Goal: Complete application form

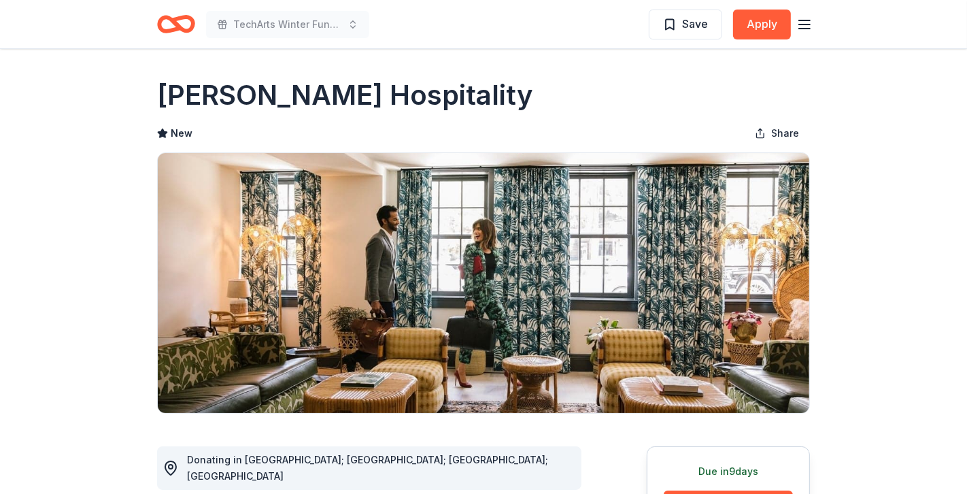
click at [256, 90] on h1 "Oliver Hospitality" at bounding box center [345, 95] width 376 height 38
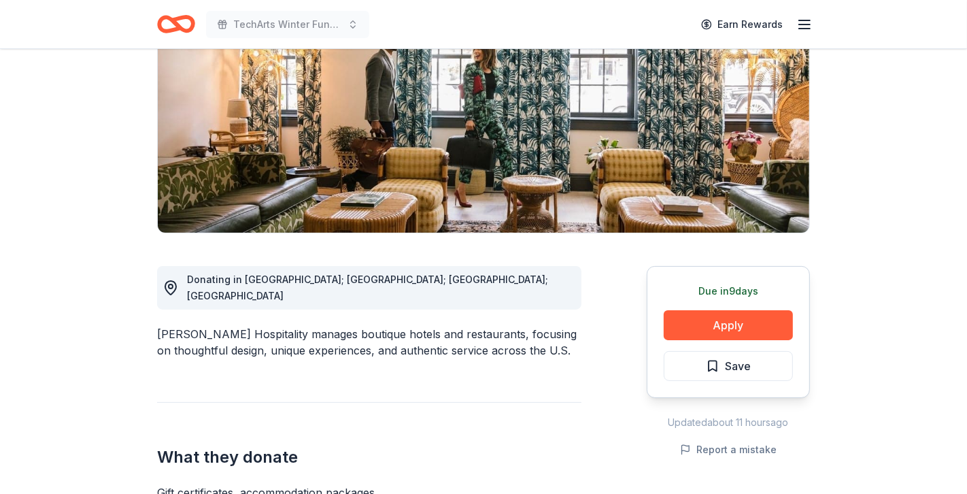
scroll to position [197, 0]
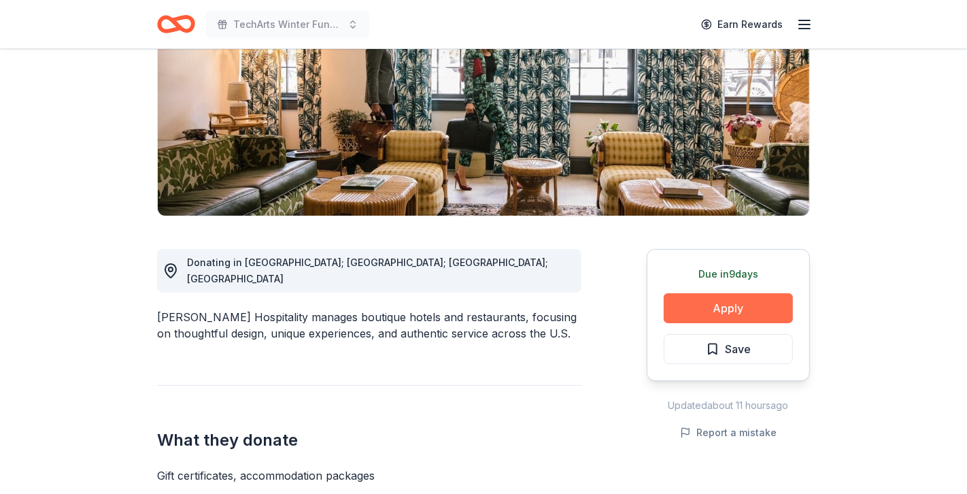
click at [696, 309] on button "Apply" at bounding box center [728, 308] width 129 height 30
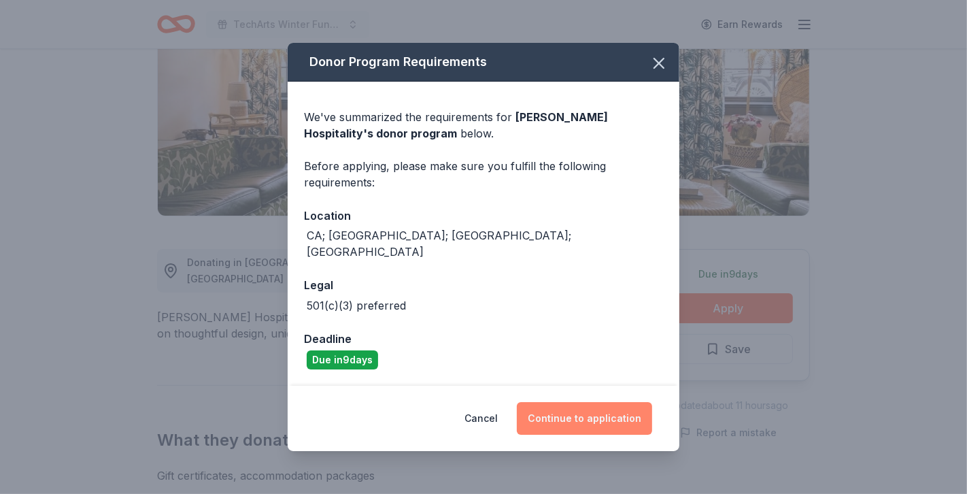
click at [594, 406] on button "Continue to application" at bounding box center [584, 418] width 135 height 33
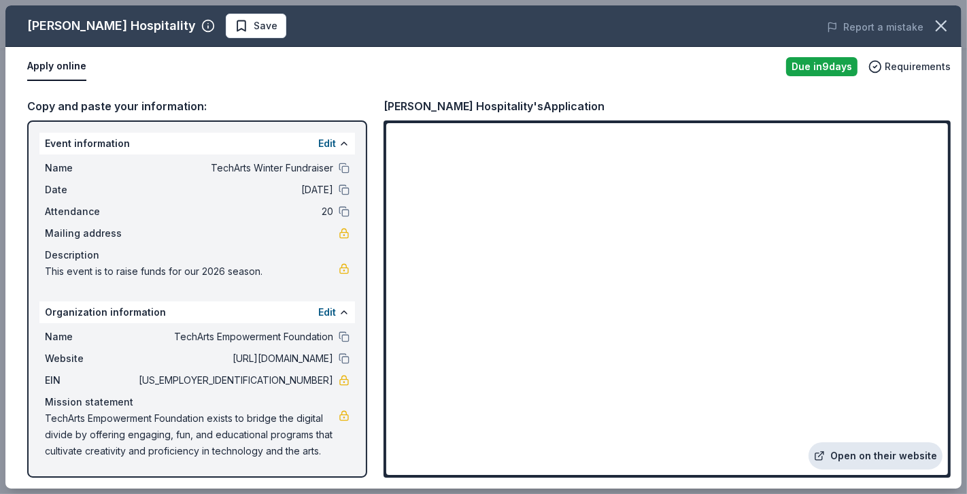
click at [825, 451] on icon at bounding box center [819, 455] width 11 height 11
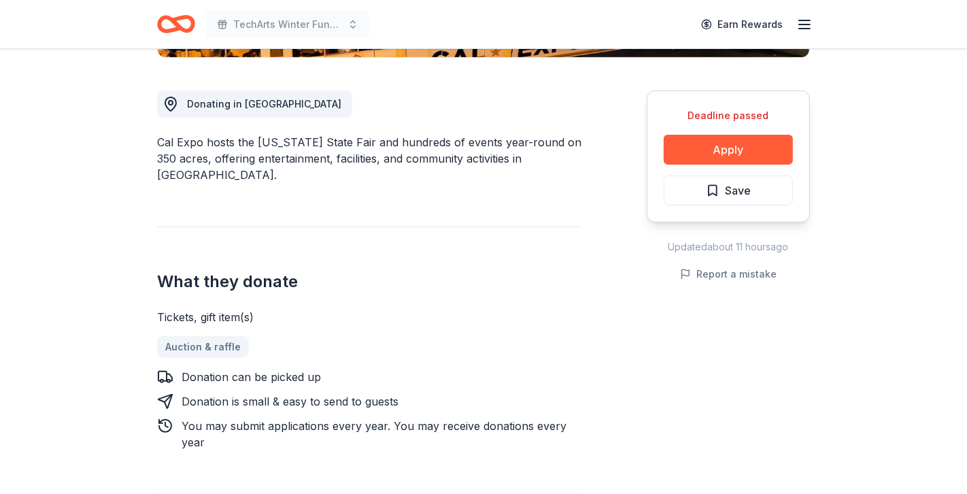
scroll to position [357, 0]
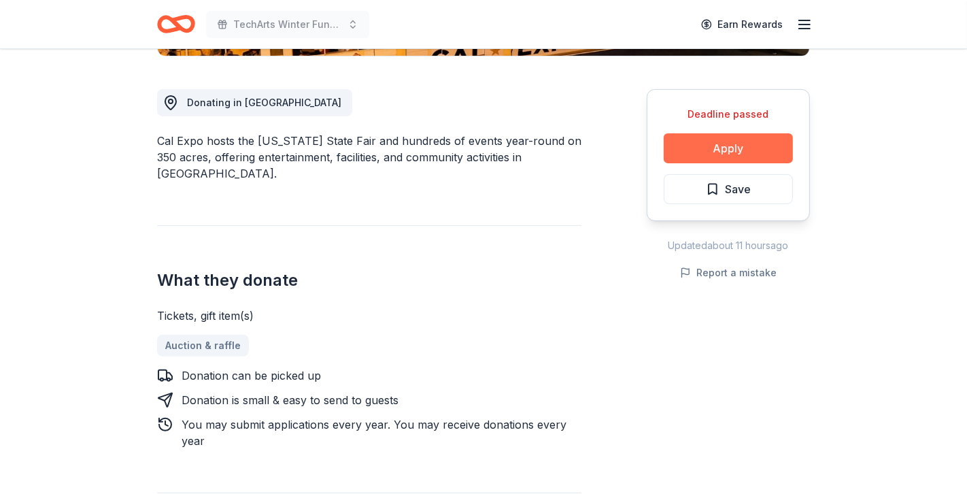
click at [679, 145] on button "Apply" at bounding box center [728, 148] width 129 height 30
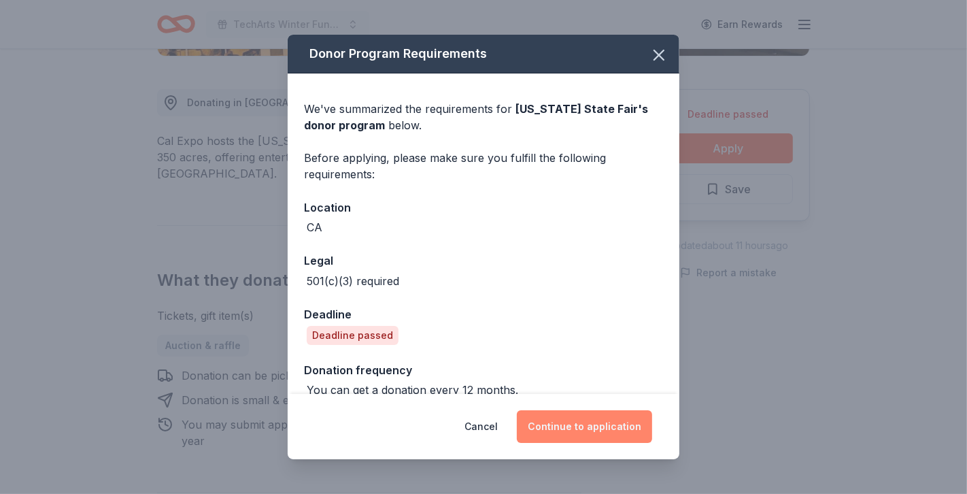
click at [603, 428] on button "Continue to application" at bounding box center [584, 426] width 135 height 33
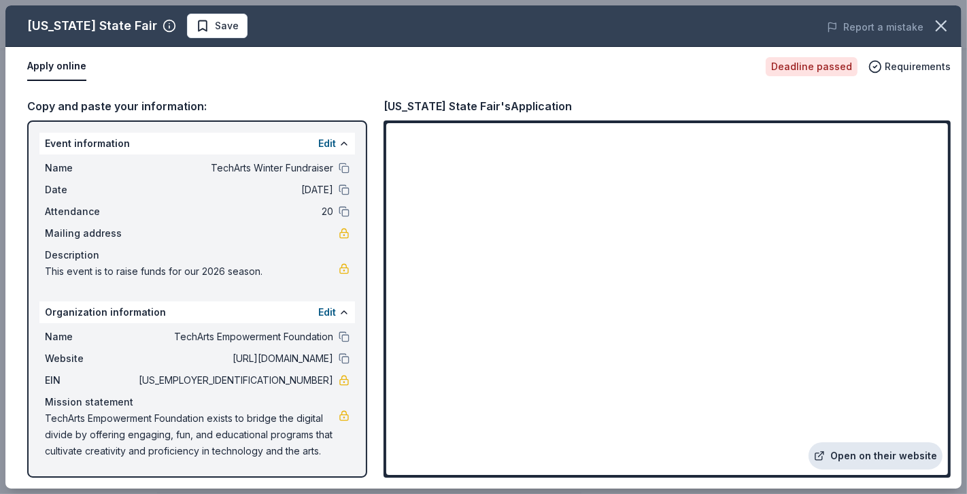
click at [877, 453] on link "Open on their website" at bounding box center [876, 455] width 134 height 27
